Goal: Transaction & Acquisition: Purchase product/service

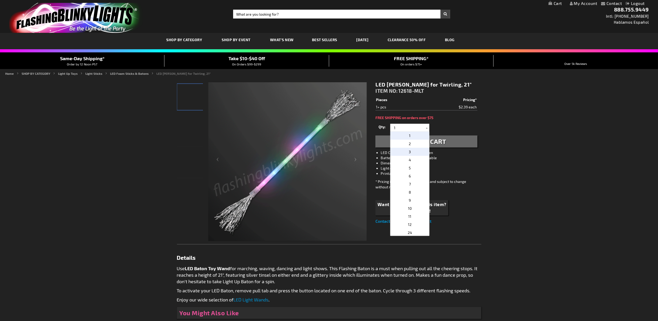
click at [417, 149] on p "3" at bounding box center [409, 152] width 39 height 8
type input "3"
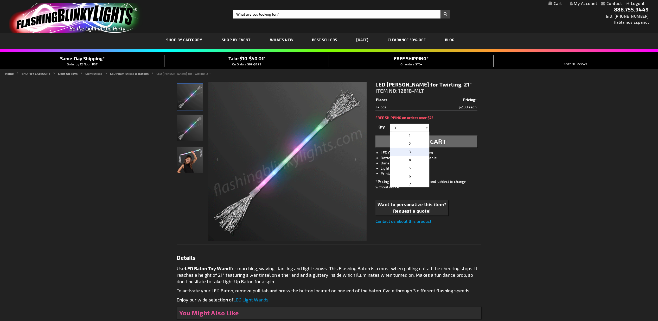
click at [429, 143] on span "Add to Cart" at bounding box center [427, 141] width 40 height 8
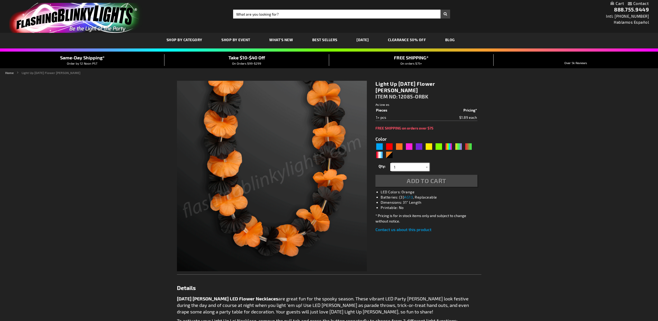
click at [413, 163] on input "1" at bounding box center [411, 167] width 38 height 8
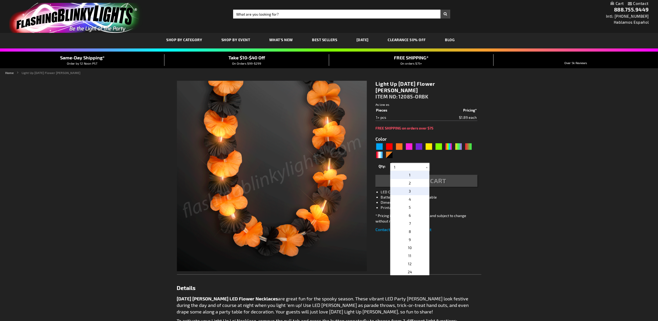
type input "5756"
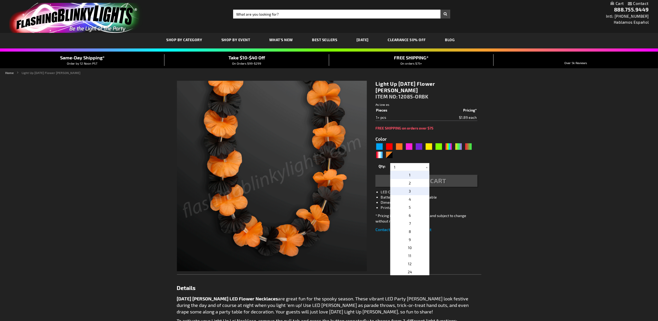
click at [412, 187] on p "3" at bounding box center [409, 191] width 39 height 8
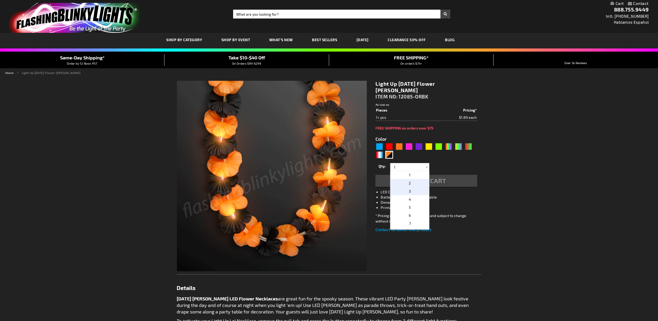
type input "3"
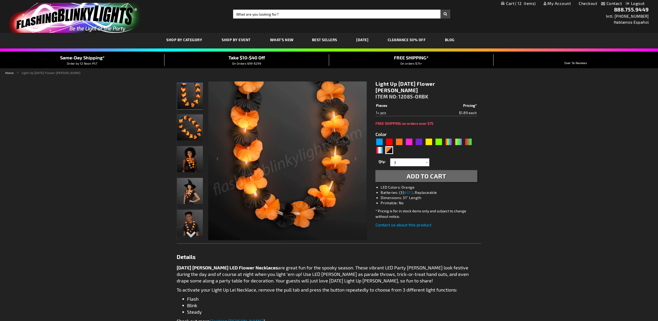
click at [404, 170] on button "Add to Cart" at bounding box center [426, 176] width 102 height 12
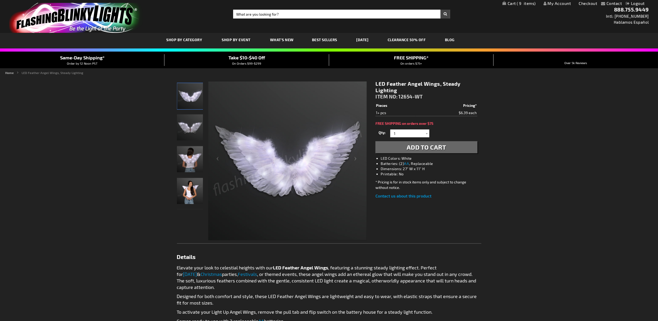
click at [524, 4] on span "9" at bounding box center [526, 3] width 19 height 5
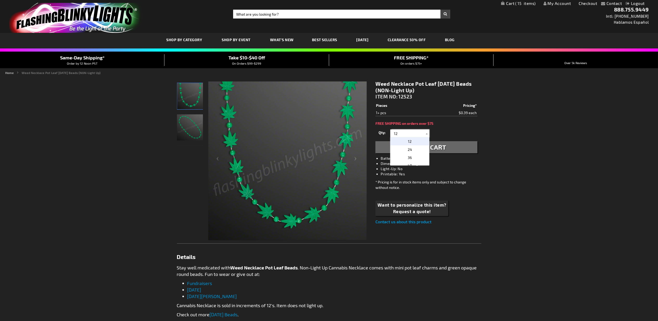
click at [398, 133] on input "12" at bounding box center [411, 133] width 38 height 8
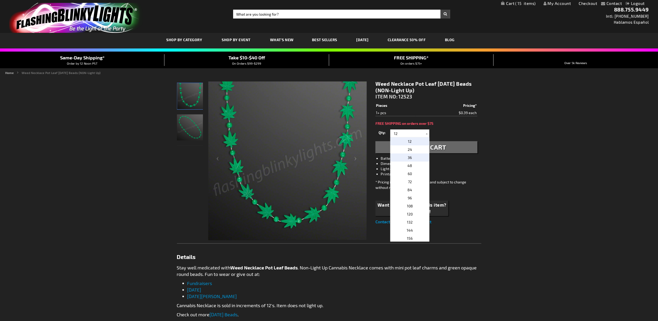
click at [411, 155] on p "36" at bounding box center [409, 157] width 39 height 8
type input "36"
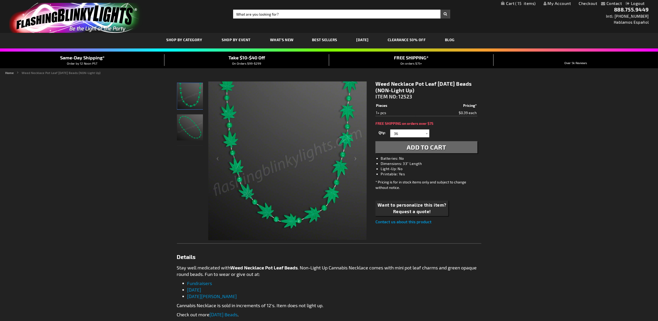
click at [424, 148] on span "Add to Cart" at bounding box center [427, 147] width 40 height 8
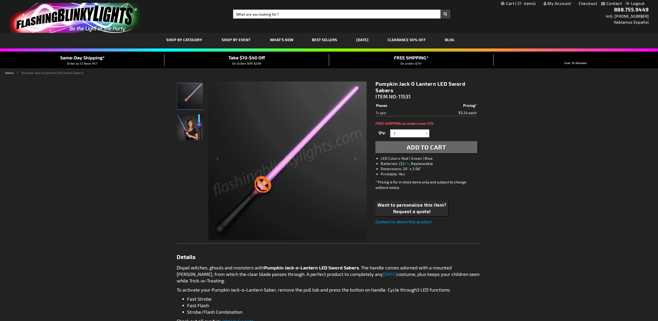
click at [428, 147] on span "Add to Cart" at bounding box center [427, 147] width 40 height 8
